Goal: Task Accomplishment & Management: Manage account settings

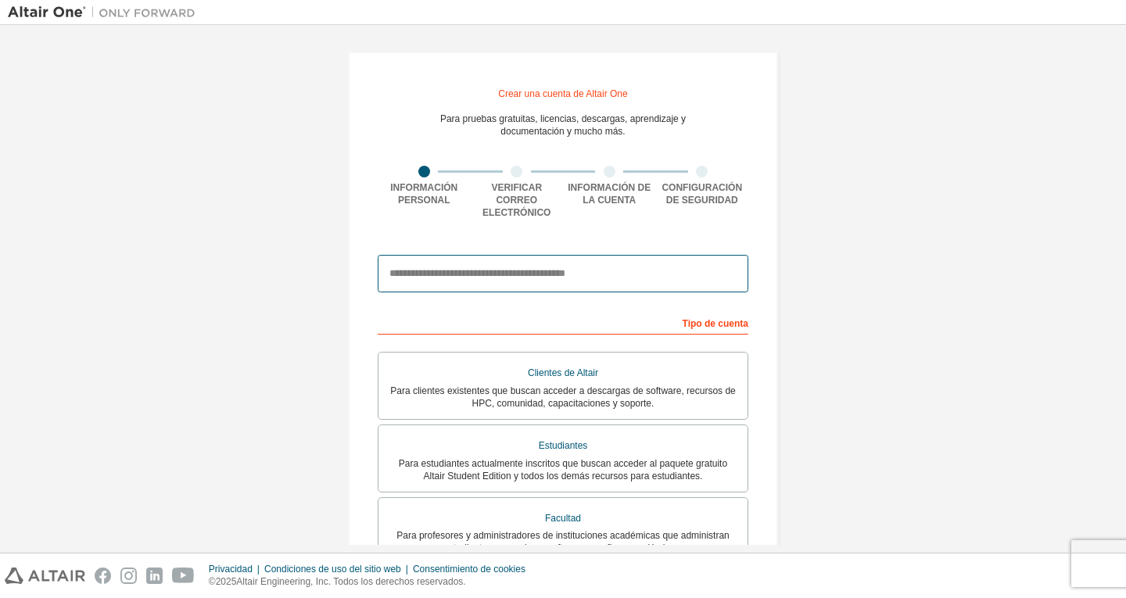
click at [537, 269] on input "email" at bounding box center [563, 274] width 371 height 38
type input "**********"
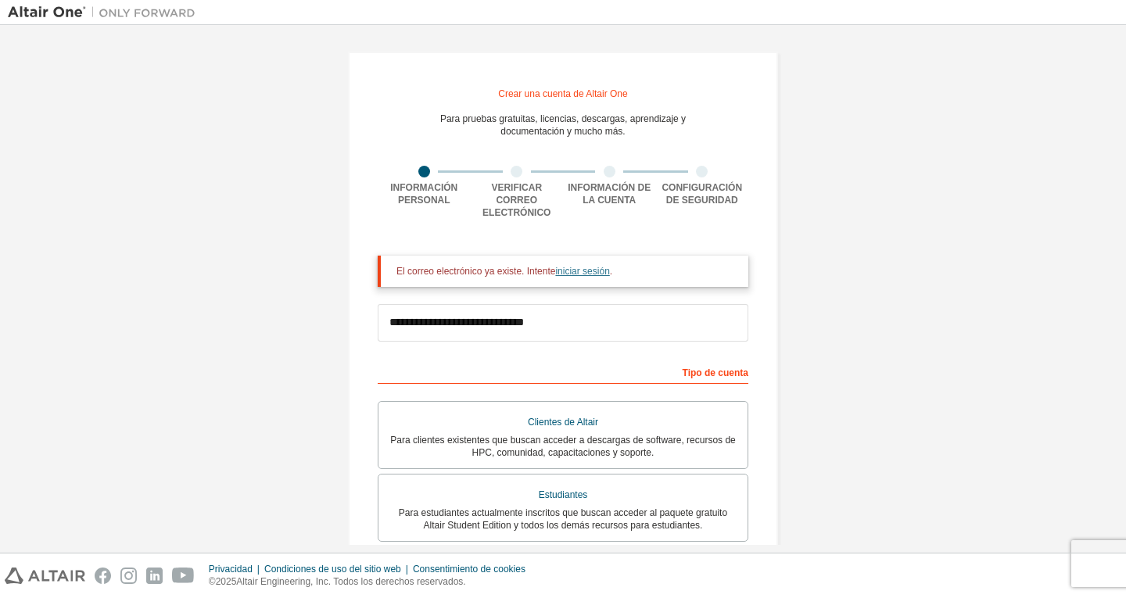
click at [576, 266] on font "iniciar sesión" at bounding box center [582, 271] width 54 height 11
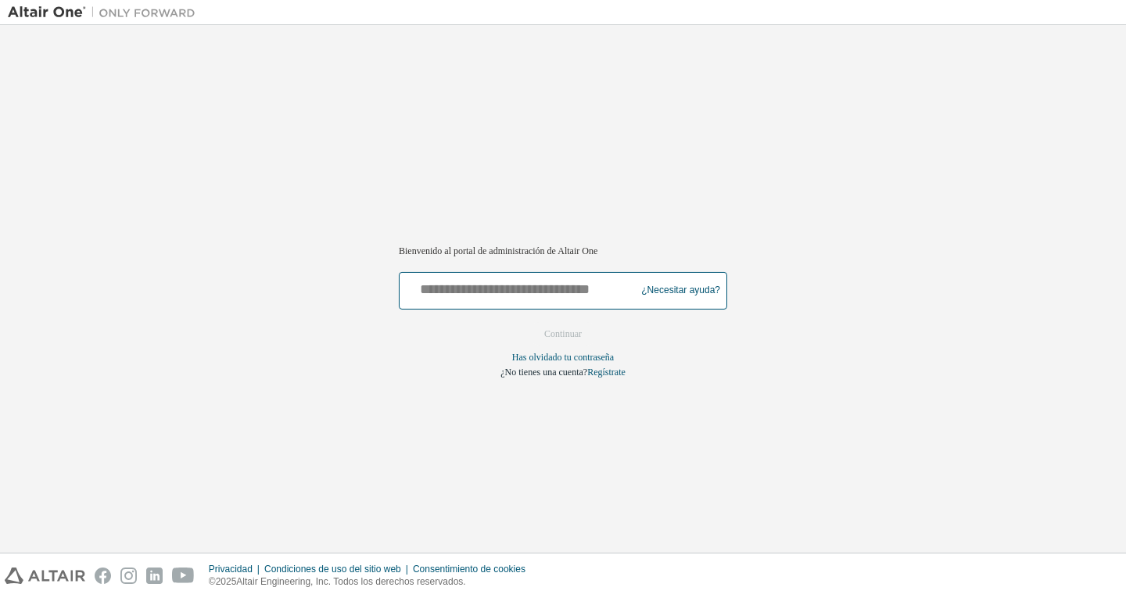
click at [589, 293] on input "text" at bounding box center [520, 287] width 228 height 23
type input "**********"
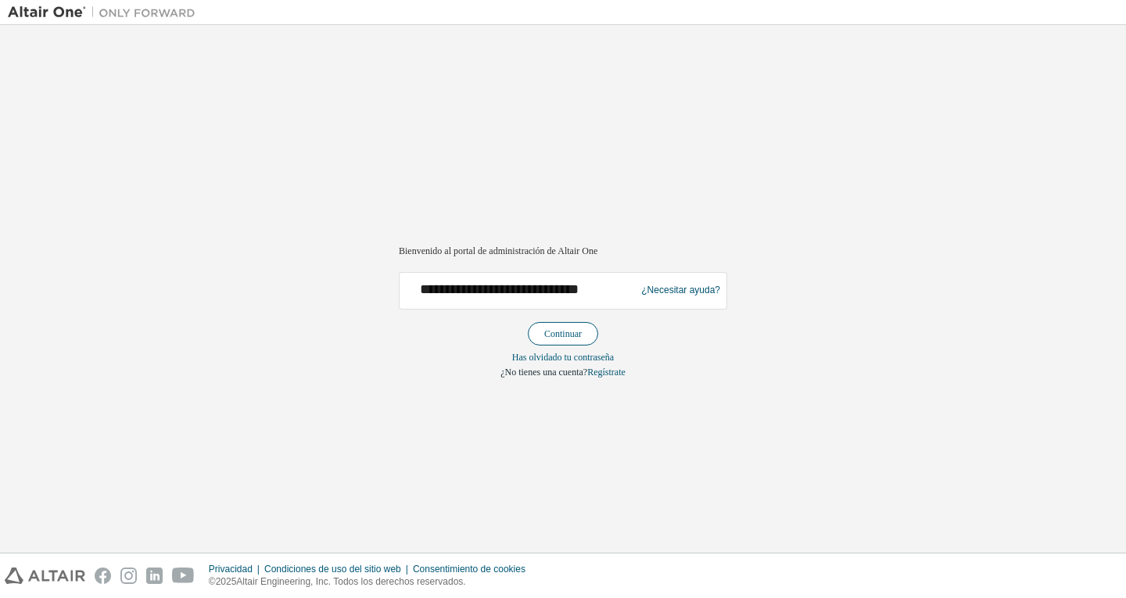
click at [580, 332] on font "Continuar" at bounding box center [563, 334] width 38 height 11
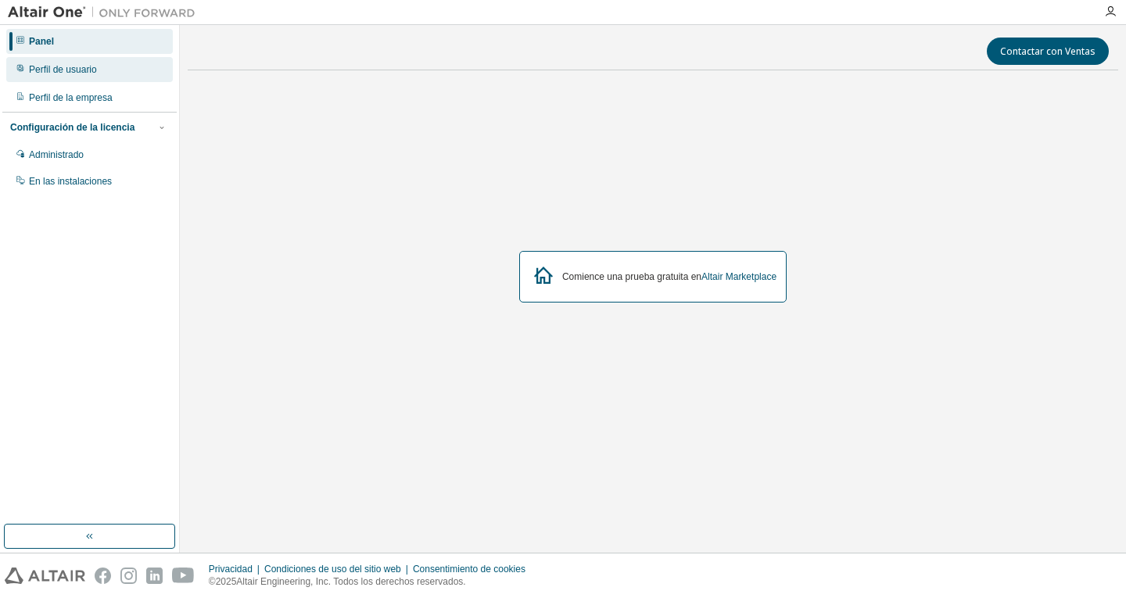
click at [77, 75] on font "Perfil de usuario" at bounding box center [63, 69] width 68 height 11
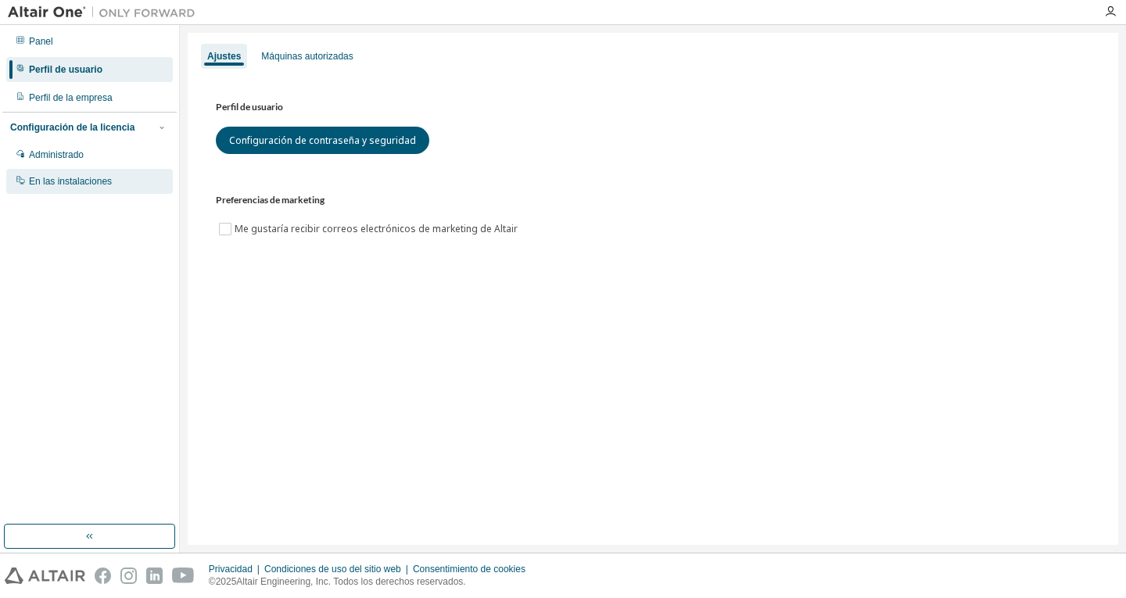
click at [102, 179] on font "En las instalaciones" at bounding box center [70, 181] width 83 height 11
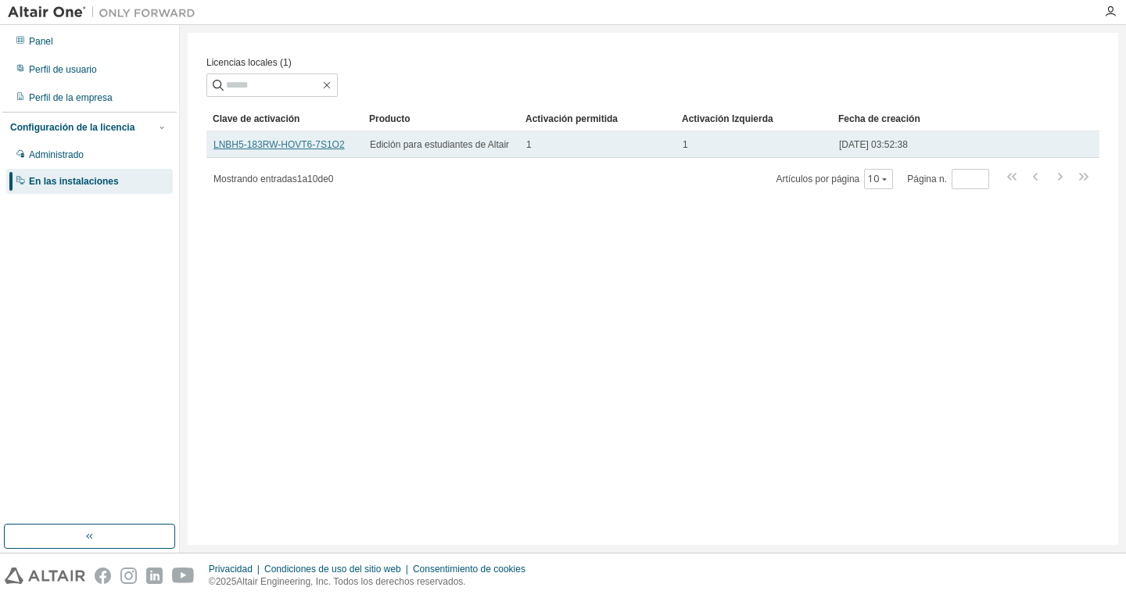
click at [258, 145] on font "LNBH5-183RW-HOVT6-7S1O2" at bounding box center [279, 144] width 131 height 11
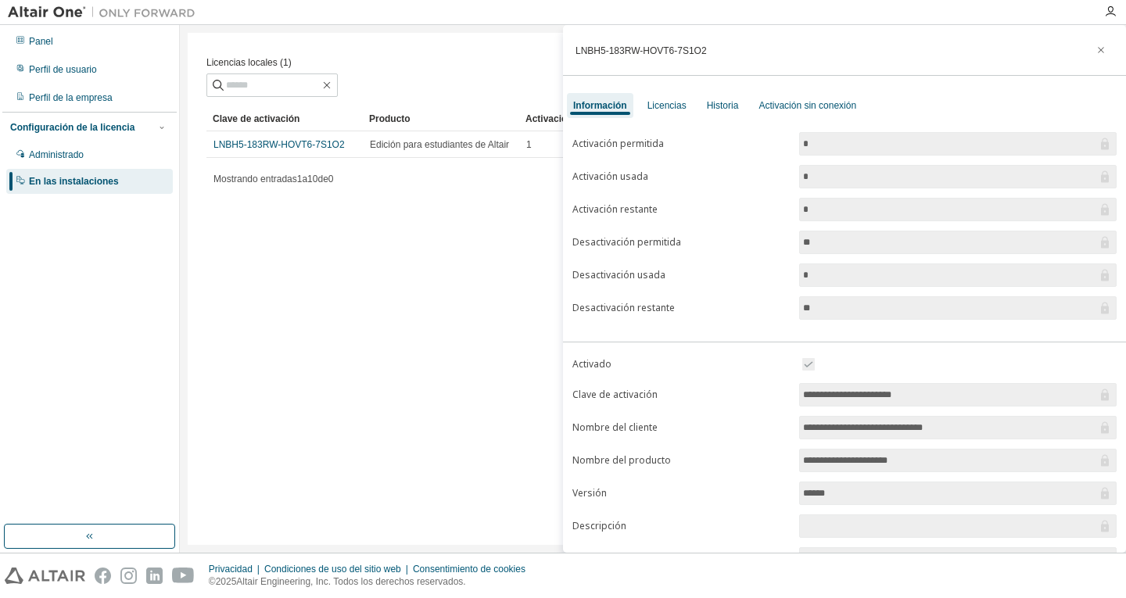
click at [857, 149] on input "*" at bounding box center [950, 144] width 294 height 16
click at [860, 171] on input "*" at bounding box center [950, 177] width 294 height 16
click at [858, 200] on span "*" at bounding box center [958, 209] width 318 height 23
click at [846, 176] on input "*" at bounding box center [950, 177] width 294 height 16
click at [483, 260] on div "Licencias locales (1) Claro Carga Ahorrar Guardar como Campo Operador Valor Sel…" at bounding box center [653, 289] width 931 height 512
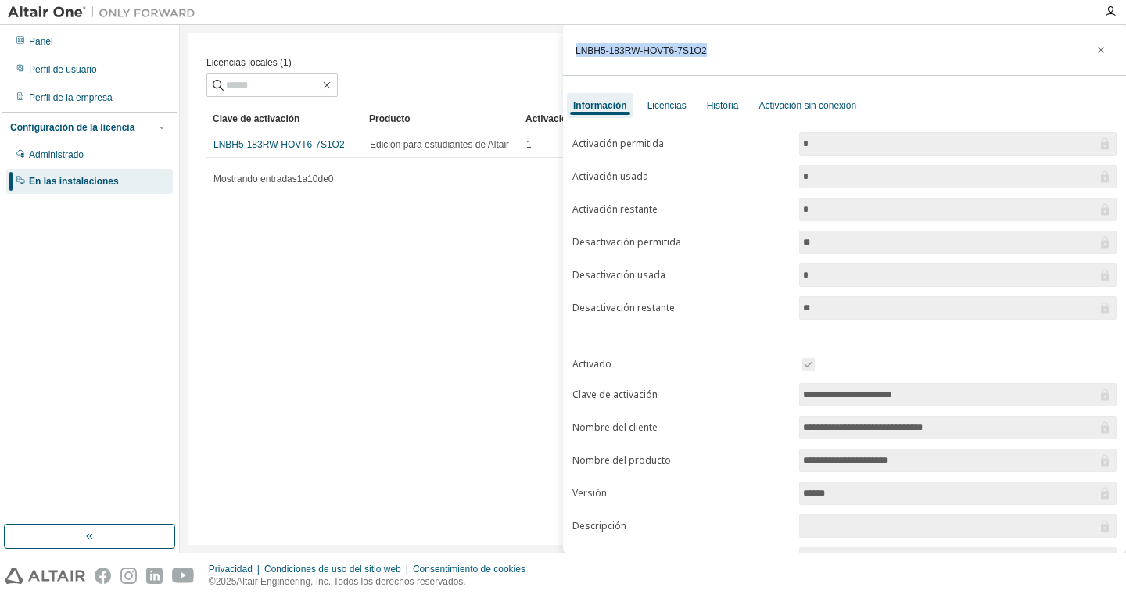
drag, startPoint x: 703, startPoint y: 54, endPoint x: 571, endPoint y: 65, distance: 132.6
click at [571, 65] on div "LNBH5-183RW-HOVT6-7S1O2" at bounding box center [844, 50] width 563 height 51
copy font "LNBH5-183RW-HOVT6-7S1O2"
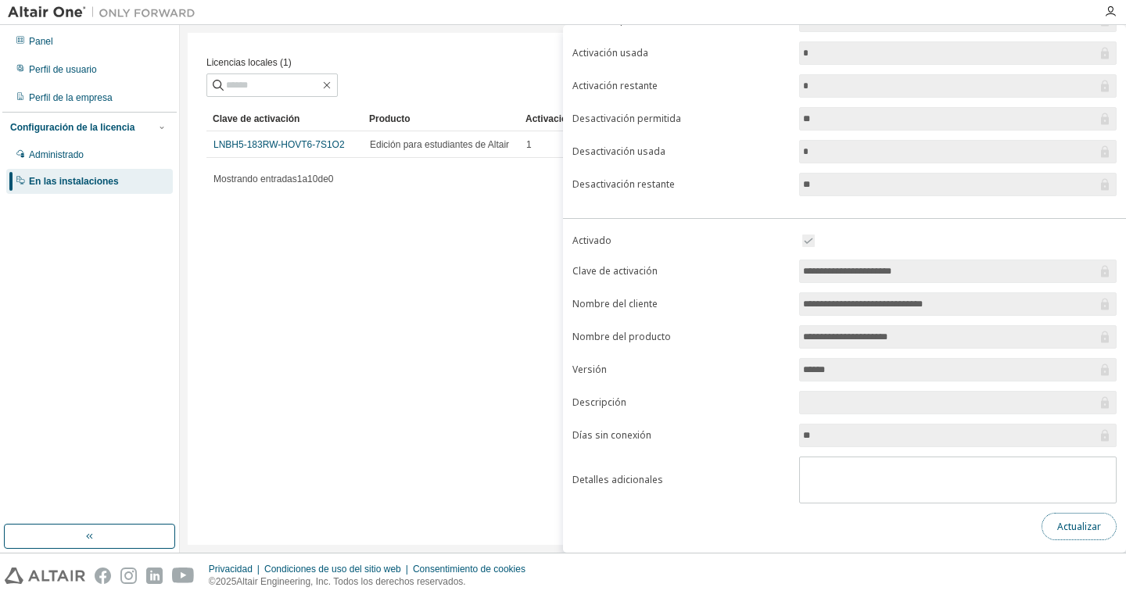
click at [1047, 528] on button "Actualizar" at bounding box center [1079, 526] width 75 height 27
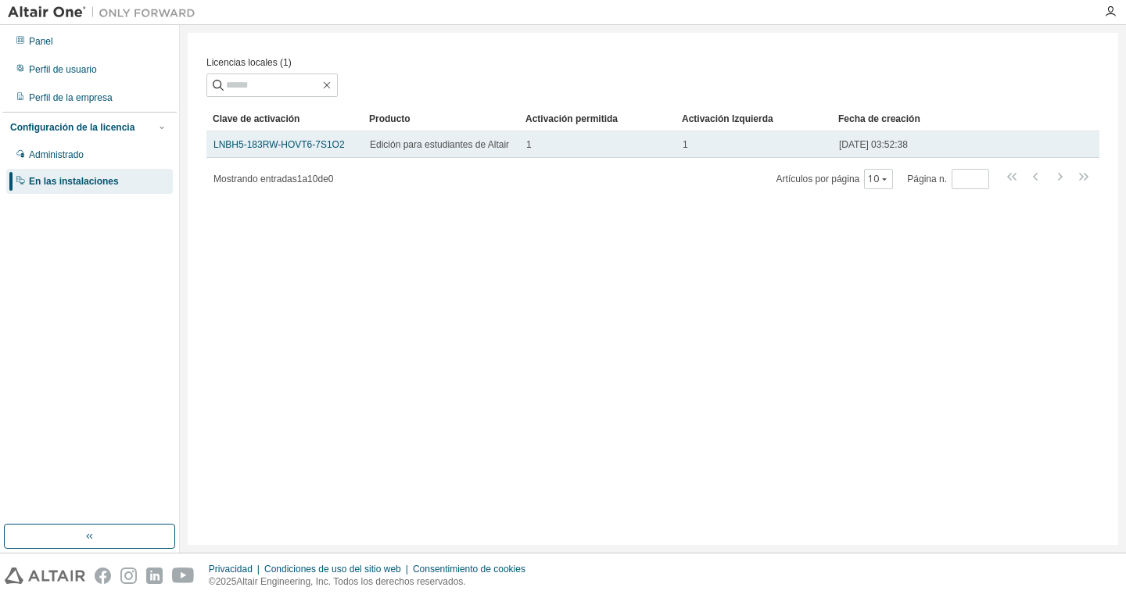
click at [820, 149] on div "1" at bounding box center [754, 144] width 142 height 13
click at [820, 151] on div "1" at bounding box center [754, 144] width 142 height 13
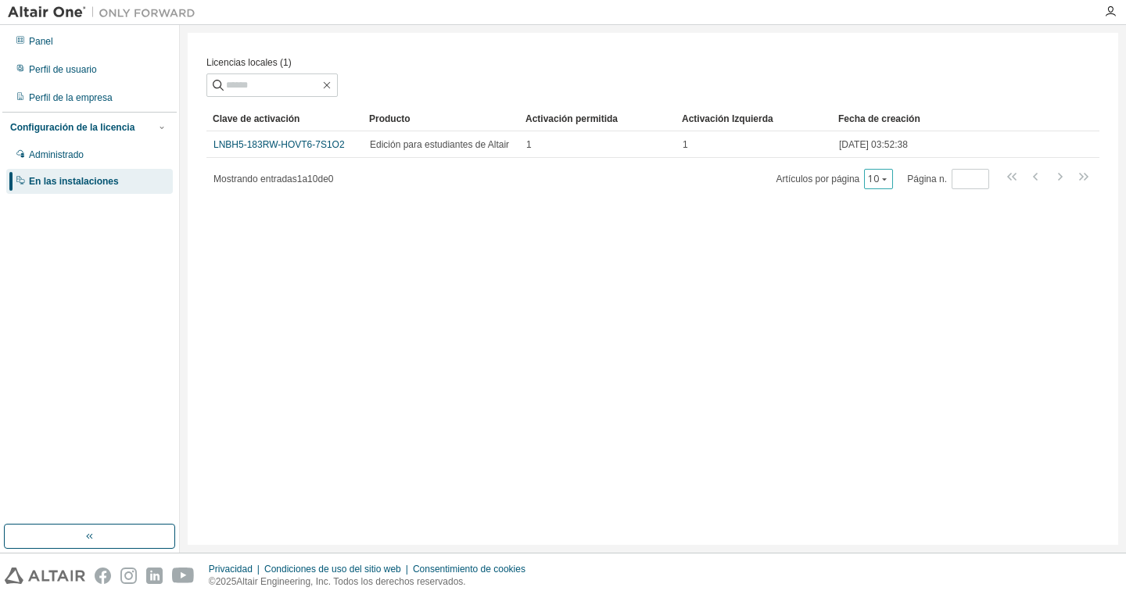
click at [879, 185] on font "10" at bounding box center [873, 178] width 11 height 13
click at [681, 226] on div "Licencias locales (1) Claro Carga Ahorrar Guardar como Campo Operador Valor Sel…" at bounding box center [653, 289] width 931 height 512
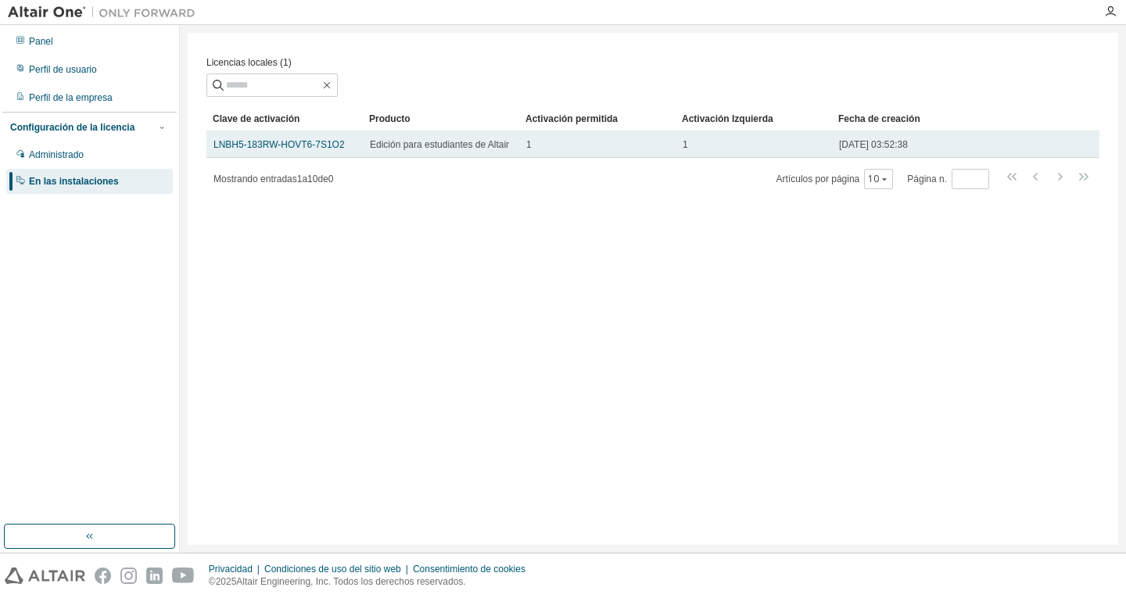
click at [422, 142] on font "Edición para estudiantes de Altair" at bounding box center [439, 144] width 139 height 11
click at [276, 148] on font "LNBH5-183RW-HOVT6-7S1O2" at bounding box center [279, 144] width 131 height 11
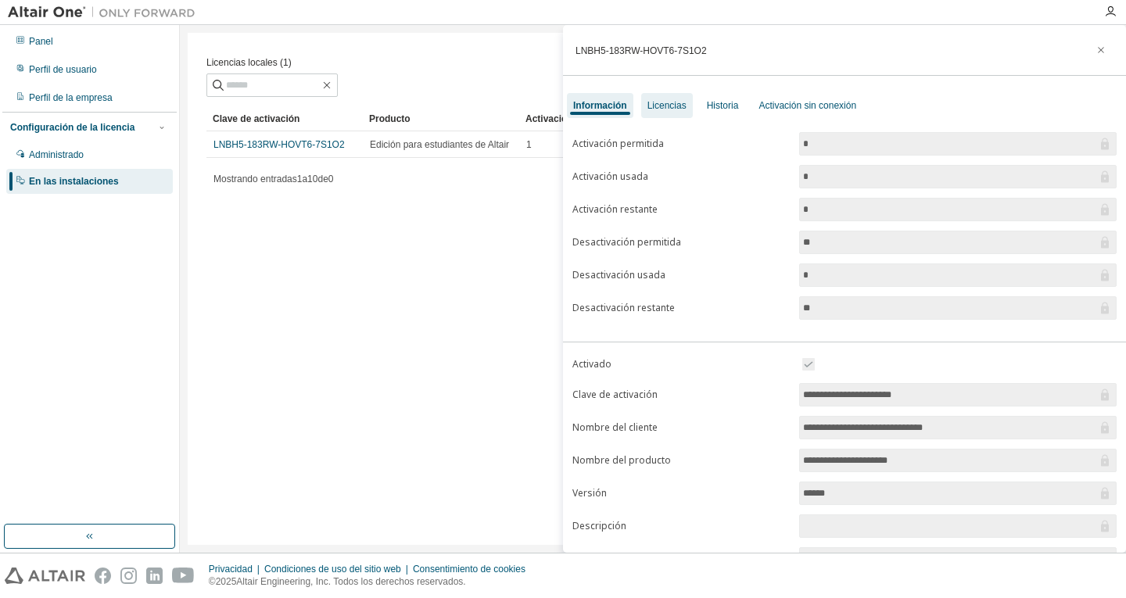
click at [659, 105] on font "Licencias" at bounding box center [667, 105] width 39 height 11
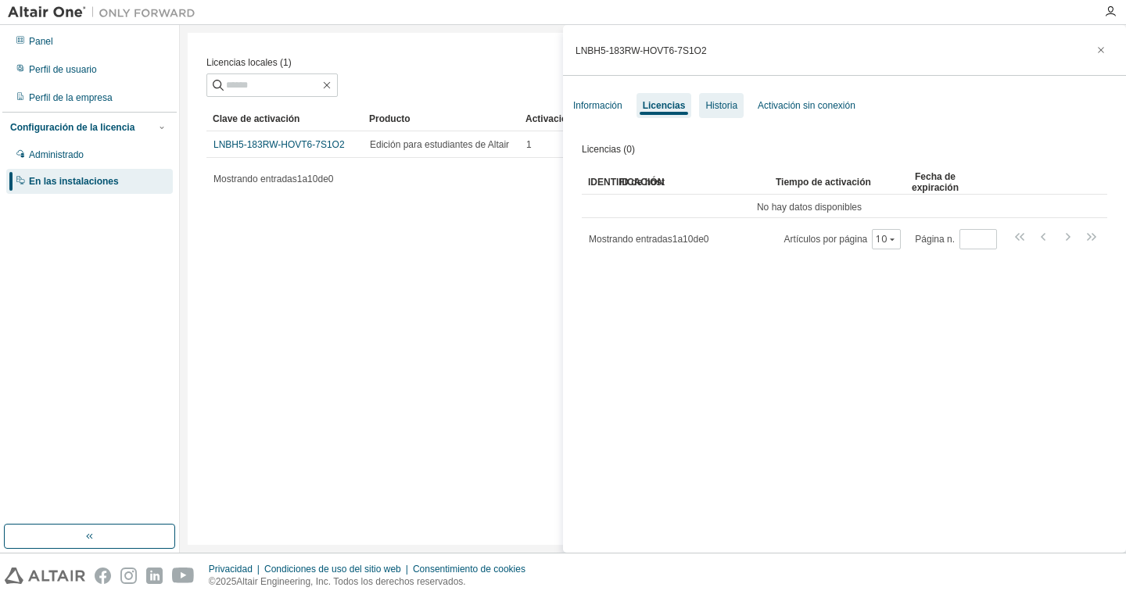
click at [725, 102] on font "Historia" at bounding box center [722, 105] width 32 height 11
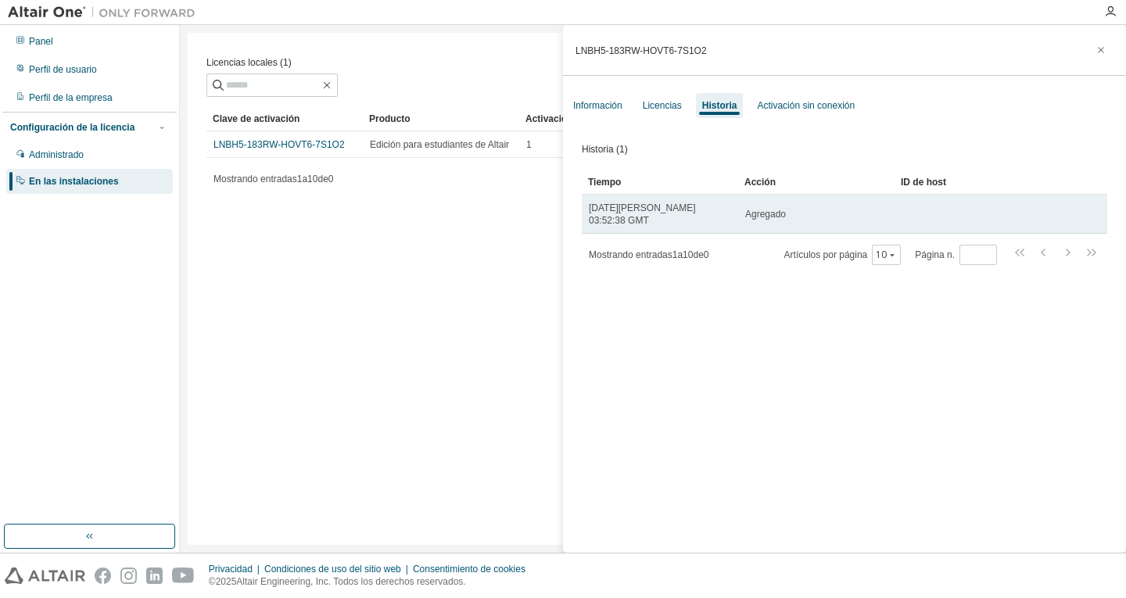
click at [695, 213] on font "[DATE][PERSON_NAME] 03:52:38 GMT" at bounding box center [642, 214] width 106 height 23
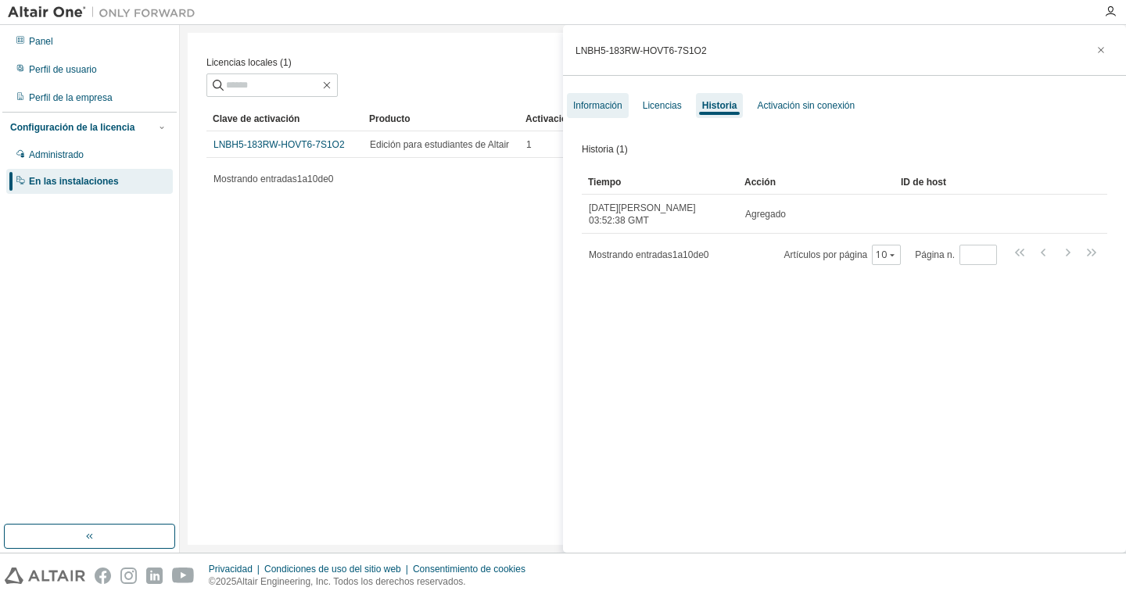
click at [624, 111] on div "Información" at bounding box center [598, 105] width 62 height 25
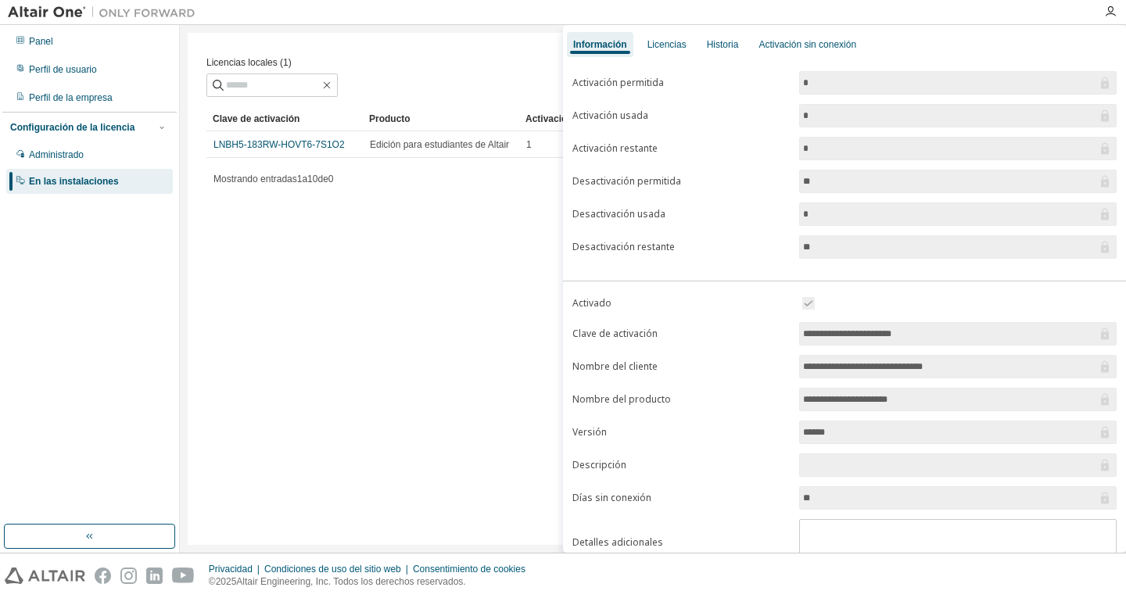
scroll to position [124, 0]
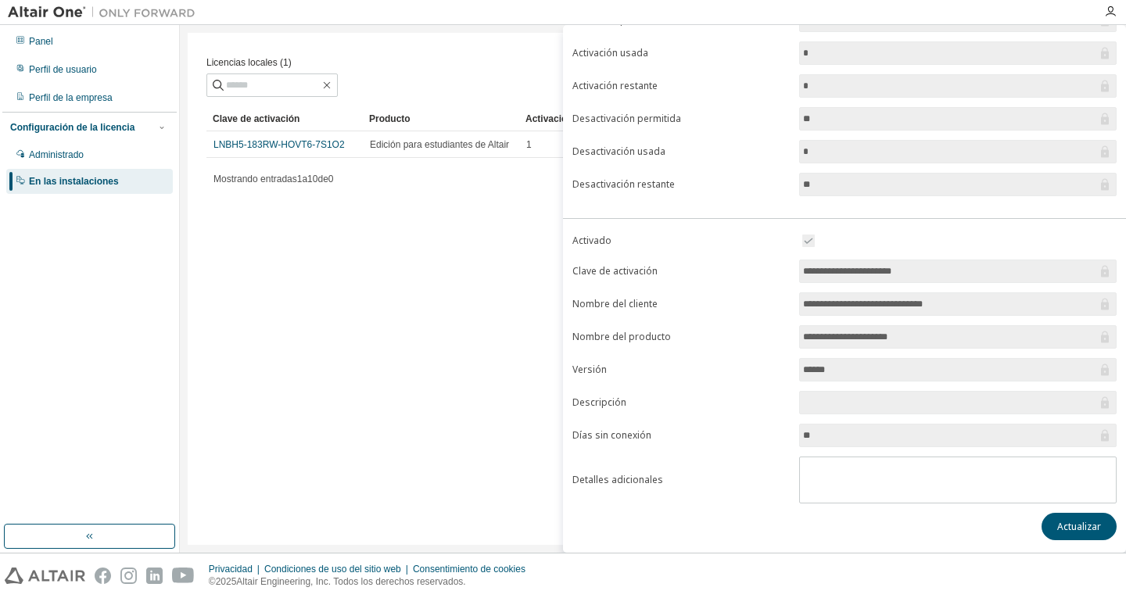
click at [860, 368] on input "******" at bounding box center [950, 370] width 294 height 16
